Goal: Task Accomplishment & Management: Use online tool/utility

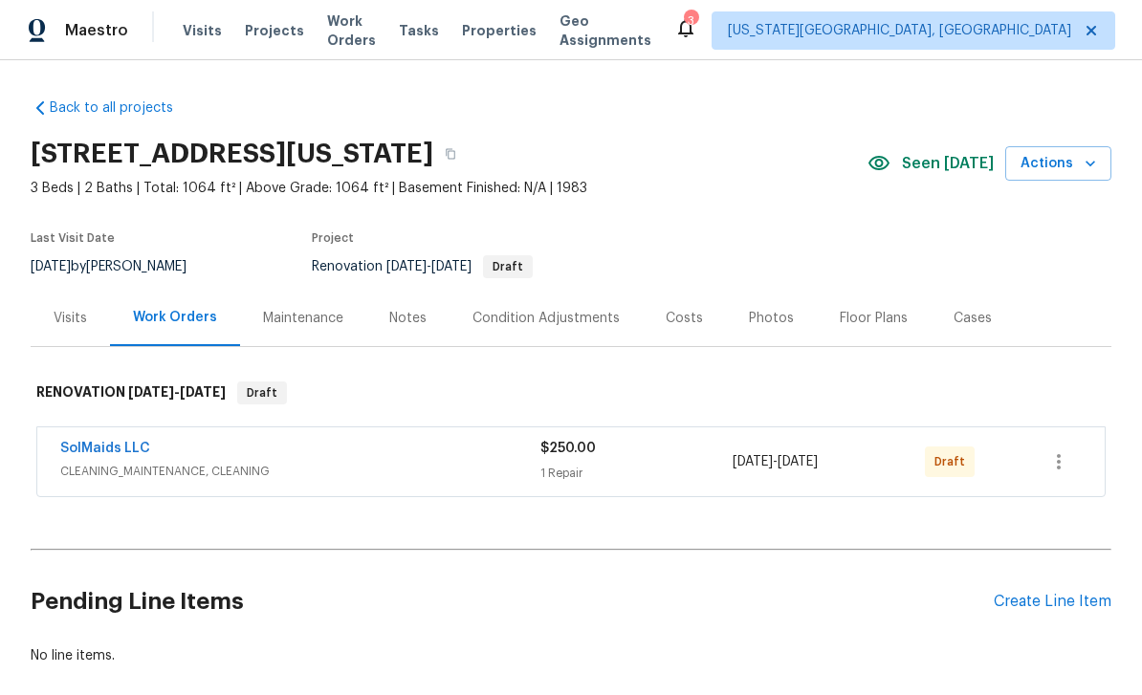
click at [428, 26] on span "Tasks" at bounding box center [419, 30] width 40 height 13
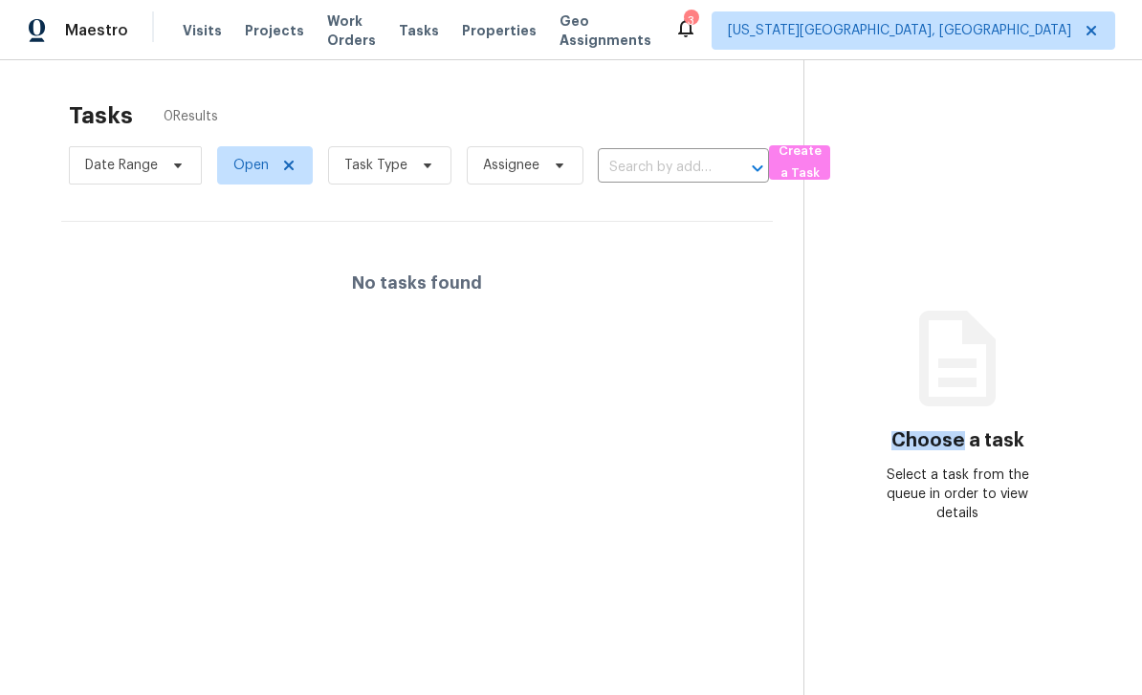
click at [1091, 468] on div "Choose a task Select a task from the queue in order to view details" at bounding box center [957, 435] width 307 height 176
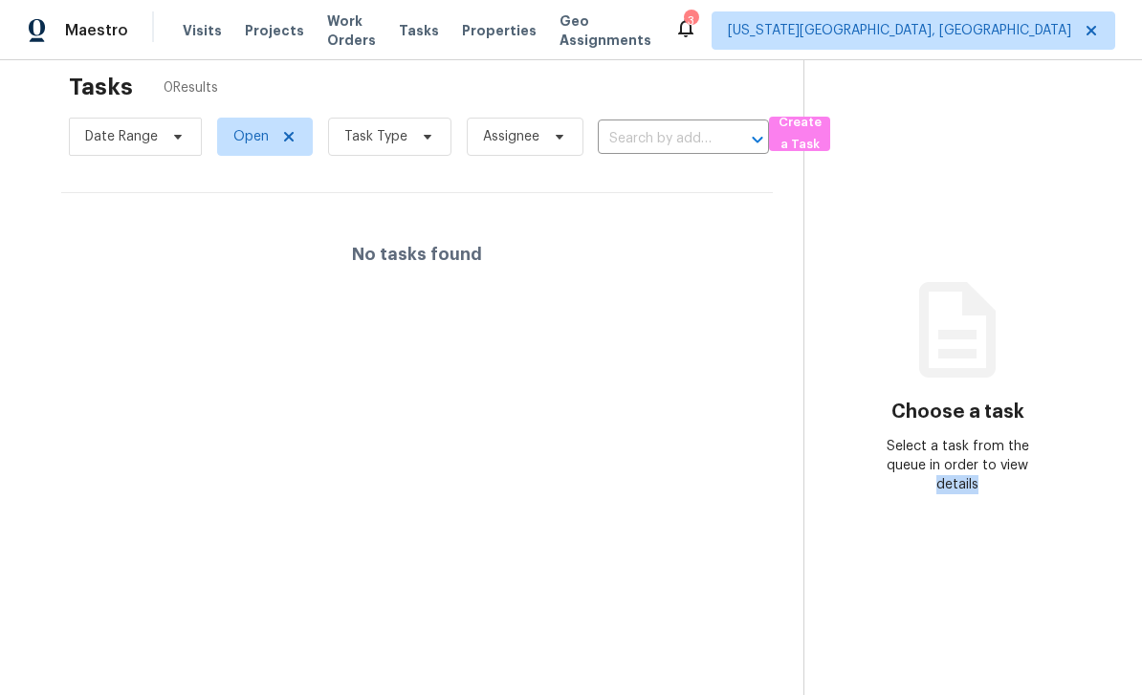
scroll to position [32, 0]
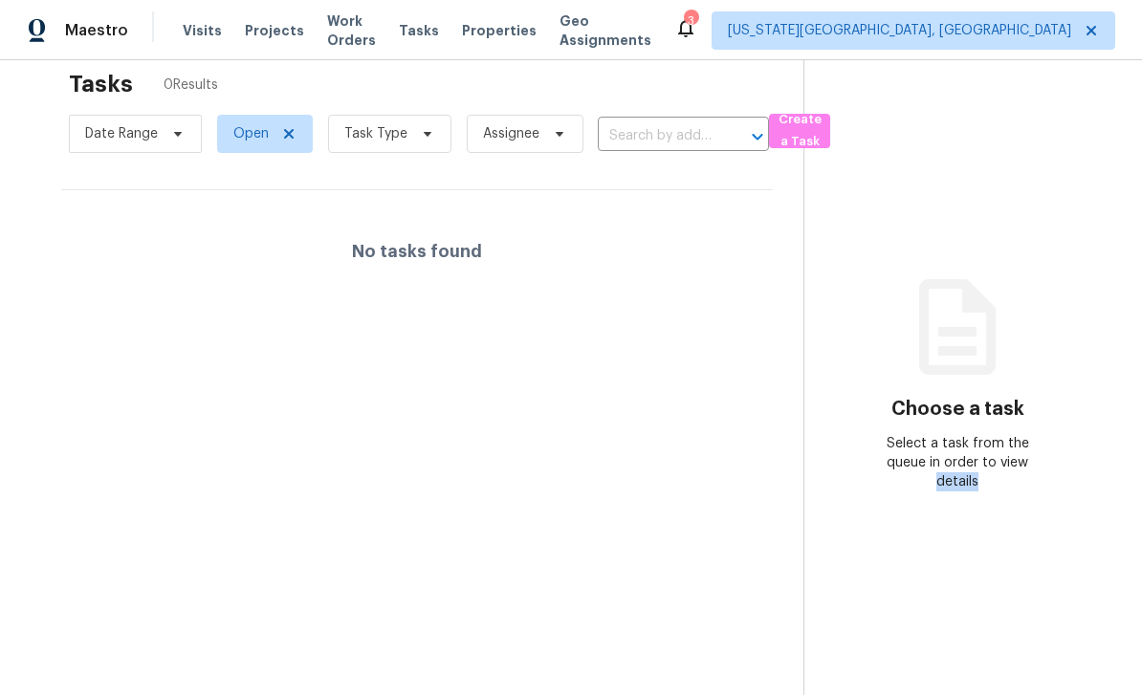
click at [807, 506] on section "Choose a task Select a task from the queue in order to view details" at bounding box center [957, 376] width 308 height 695
click at [800, 503] on section "Tasks 0 Results Date Range Open Task Type Assignee ​ Create a Task No tasks fou…" at bounding box center [417, 391] width 772 height 664
click at [785, 517] on section "Tasks 0 Results Date Range Open Task Type Assignee ​ Create a Task No tasks fou…" at bounding box center [417, 391] width 772 height 664
click at [919, 620] on section "Choose a task Select a task from the queue in order to view details" at bounding box center [957, 376] width 308 height 695
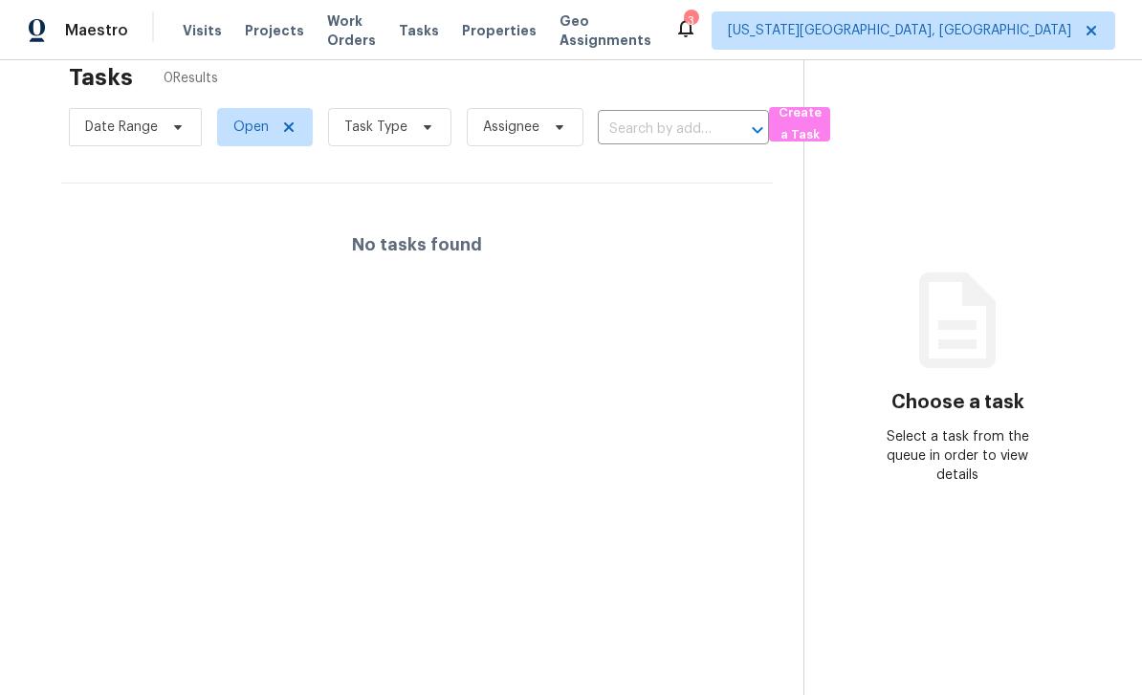
scroll to position [33, 0]
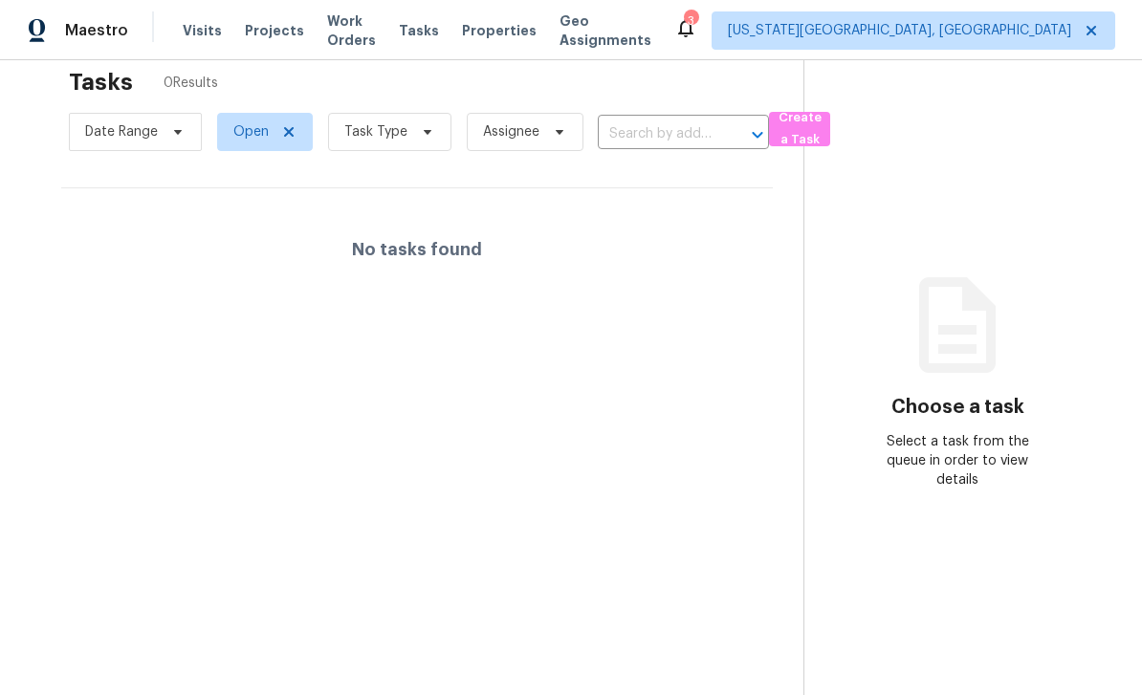
click at [368, 33] on span "Work Orders" at bounding box center [351, 30] width 49 height 38
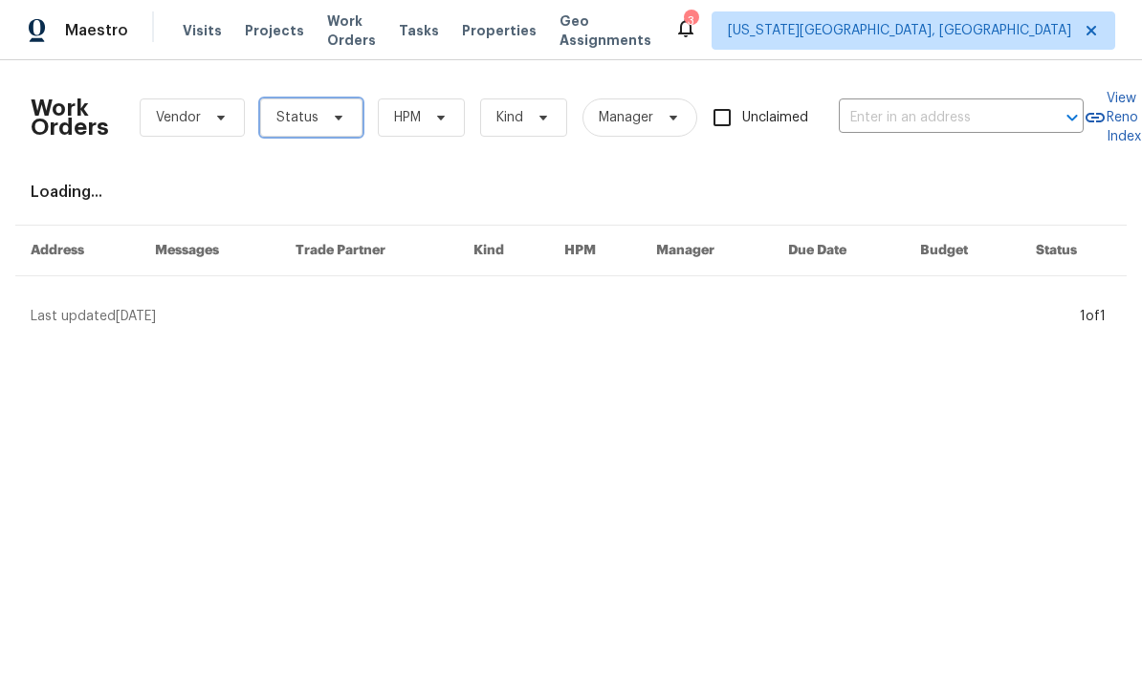
click at [337, 119] on icon at bounding box center [338, 117] width 15 height 15
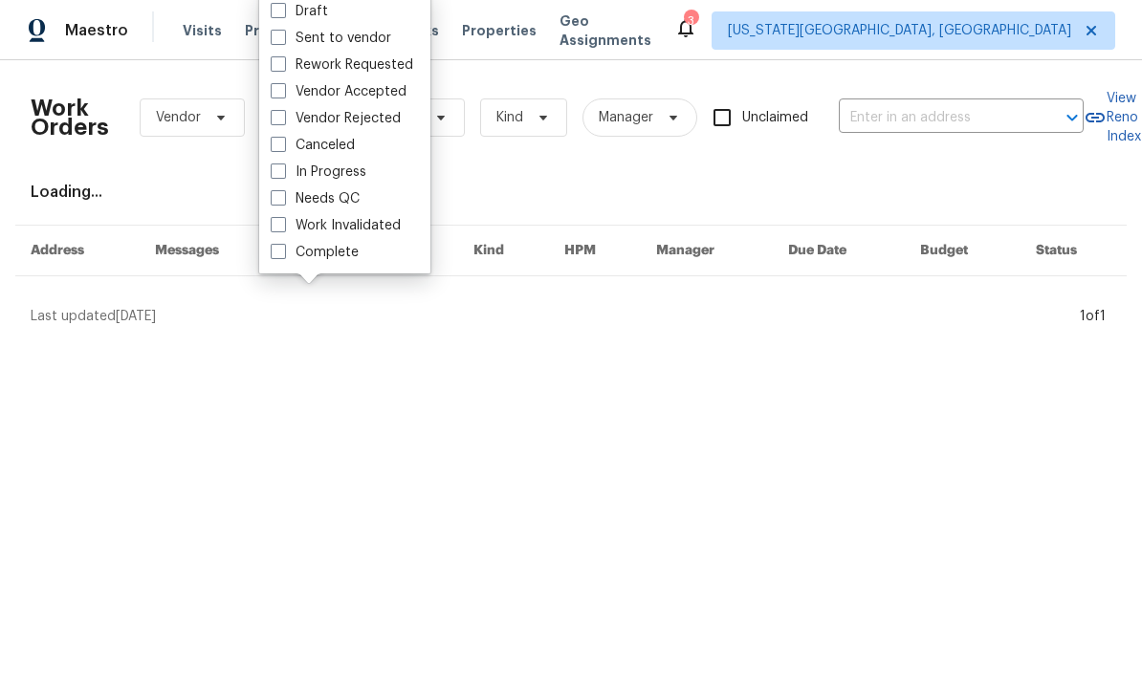
click at [275, 205] on span at bounding box center [278, 197] width 15 height 15
click at [275, 202] on input "Needs QC" at bounding box center [277, 195] width 12 height 12
checkbox input "true"
